Goal: Navigation & Orientation: Find specific page/section

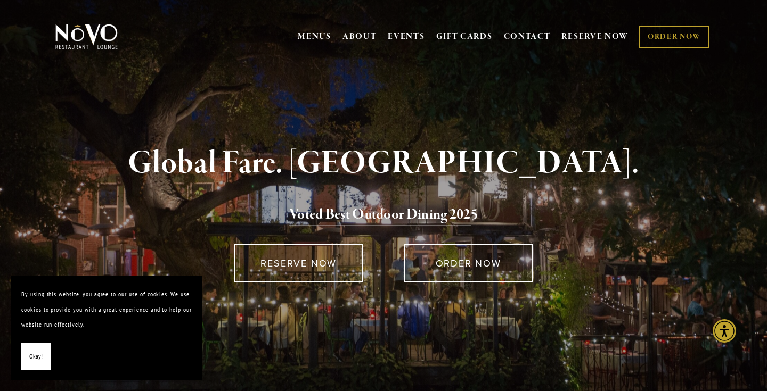
click at [38, 358] on span "Okay!" at bounding box center [35, 356] width 13 height 15
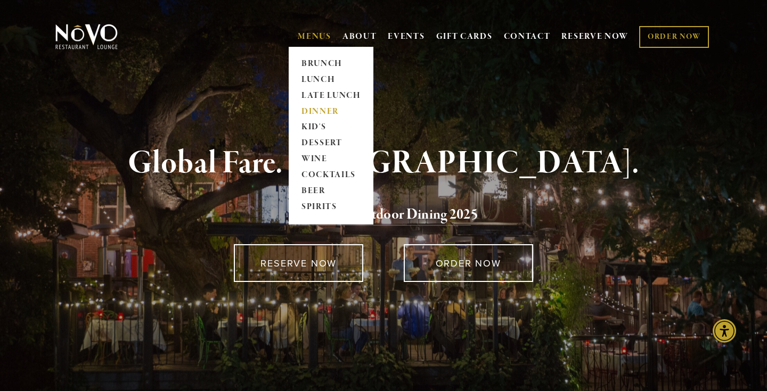
click at [317, 111] on link "DINNER" at bounding box center [331, 112] width 67 height 16
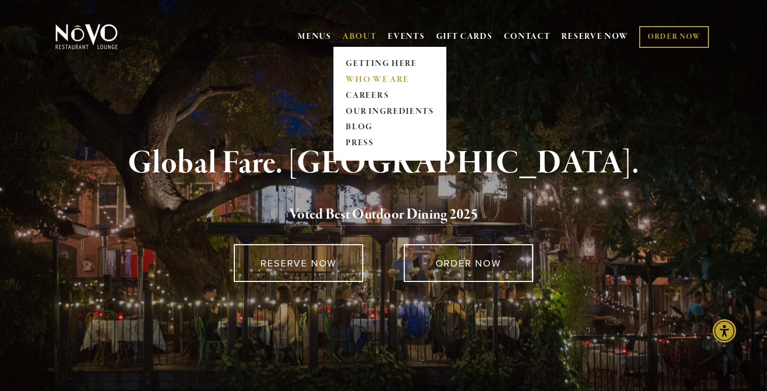
click at [356, 76] on link "WHO WE ARE" at bounding box center [389, 80] width 95 height 16
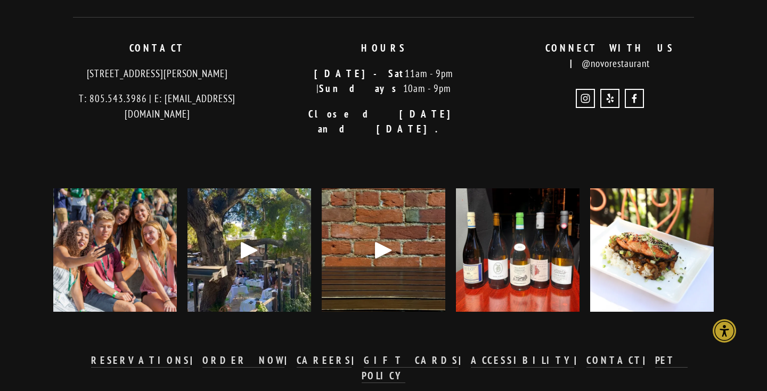
scroll to position [946, 0]
click at [250, 238] on div "Play" at bounding box center [249, 251] width 26 height 26
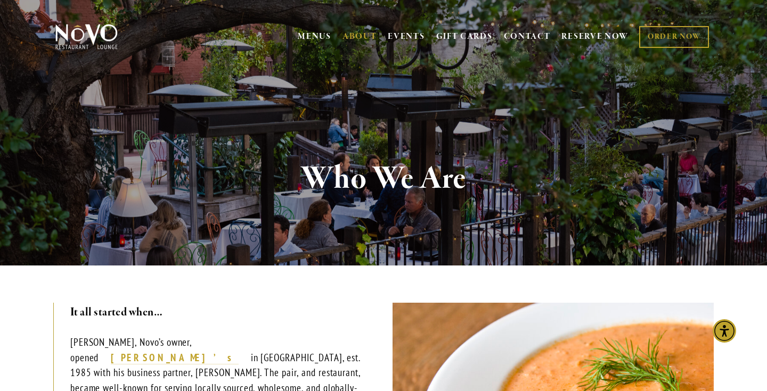
scroll to position [0, 0]
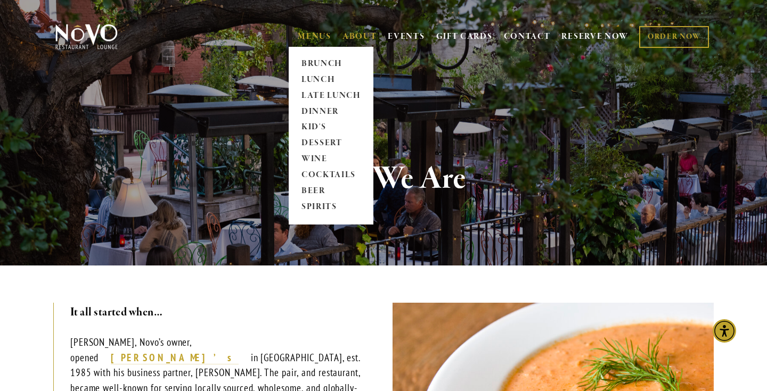
click at [305, 29] on span "MENUS [GEOGRAPHIC_DATA] LUNCH LATE LUNCH DINNER KID'S DESSERT WINE COCKTAILS BE…" at bounding box center [315, 37] width 34 height 20
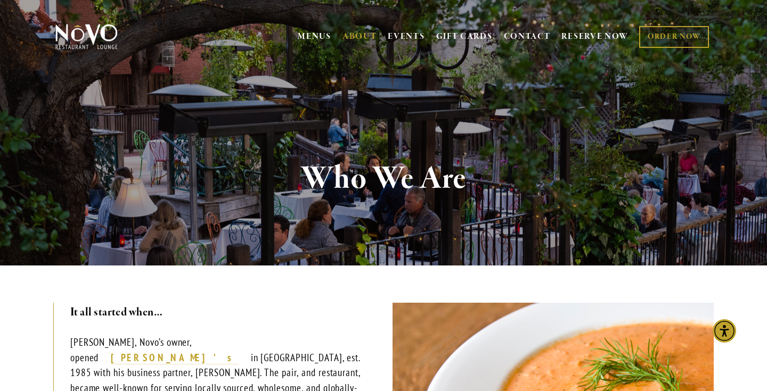
click at [81, 35] on img at bounding box center [86, 36] width 67 height 27
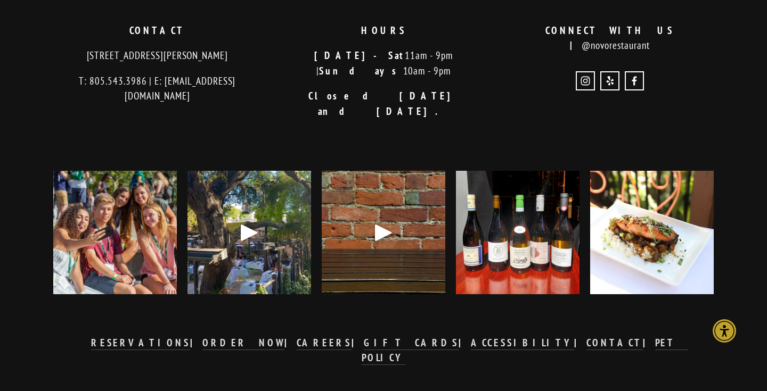
scroll to position [2140, 0]
click at [631, 209] on img at bounding box center [652, 233] width 124 height 154
